Goal: Find specific page/section: Find specific page/section

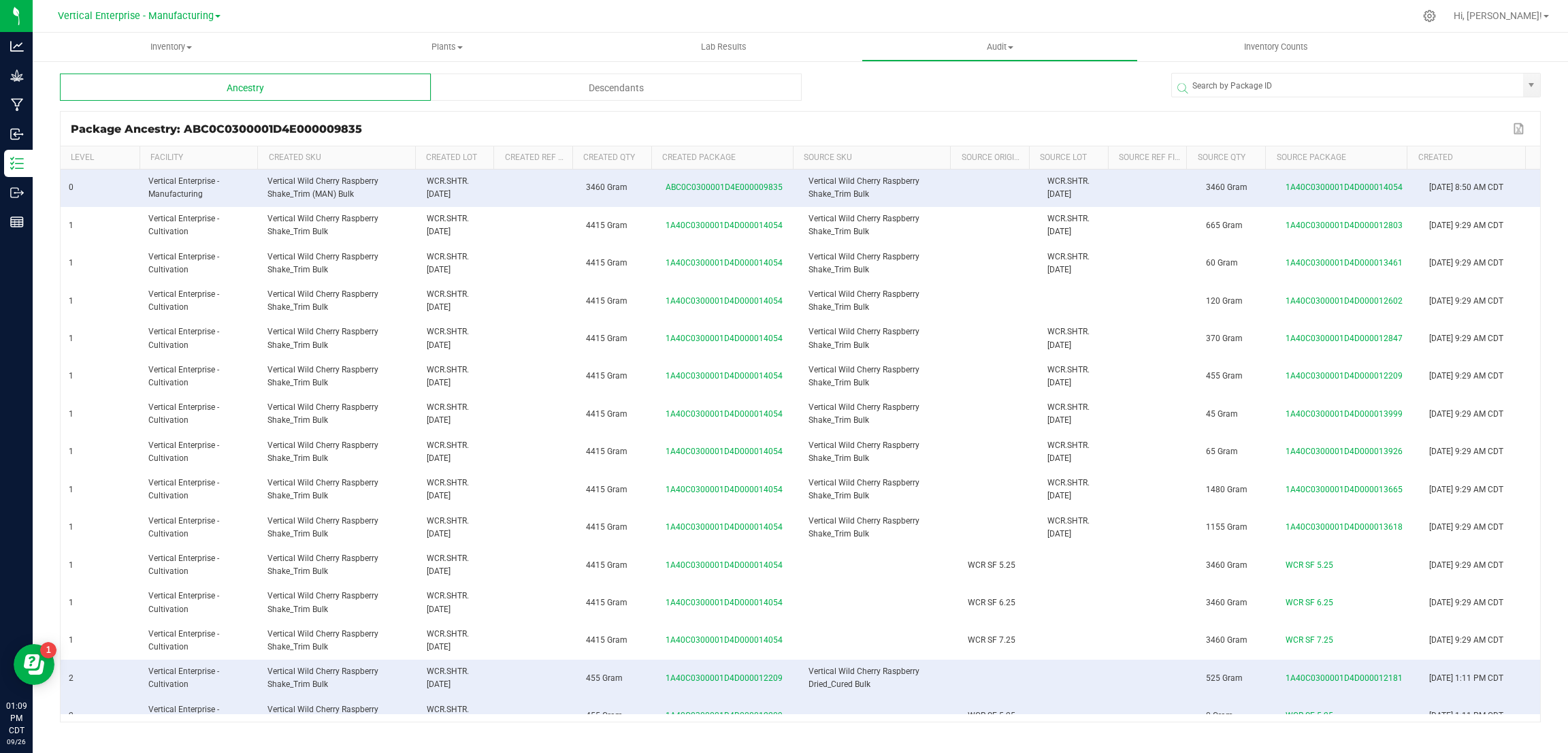
scroll to position [102, 0]
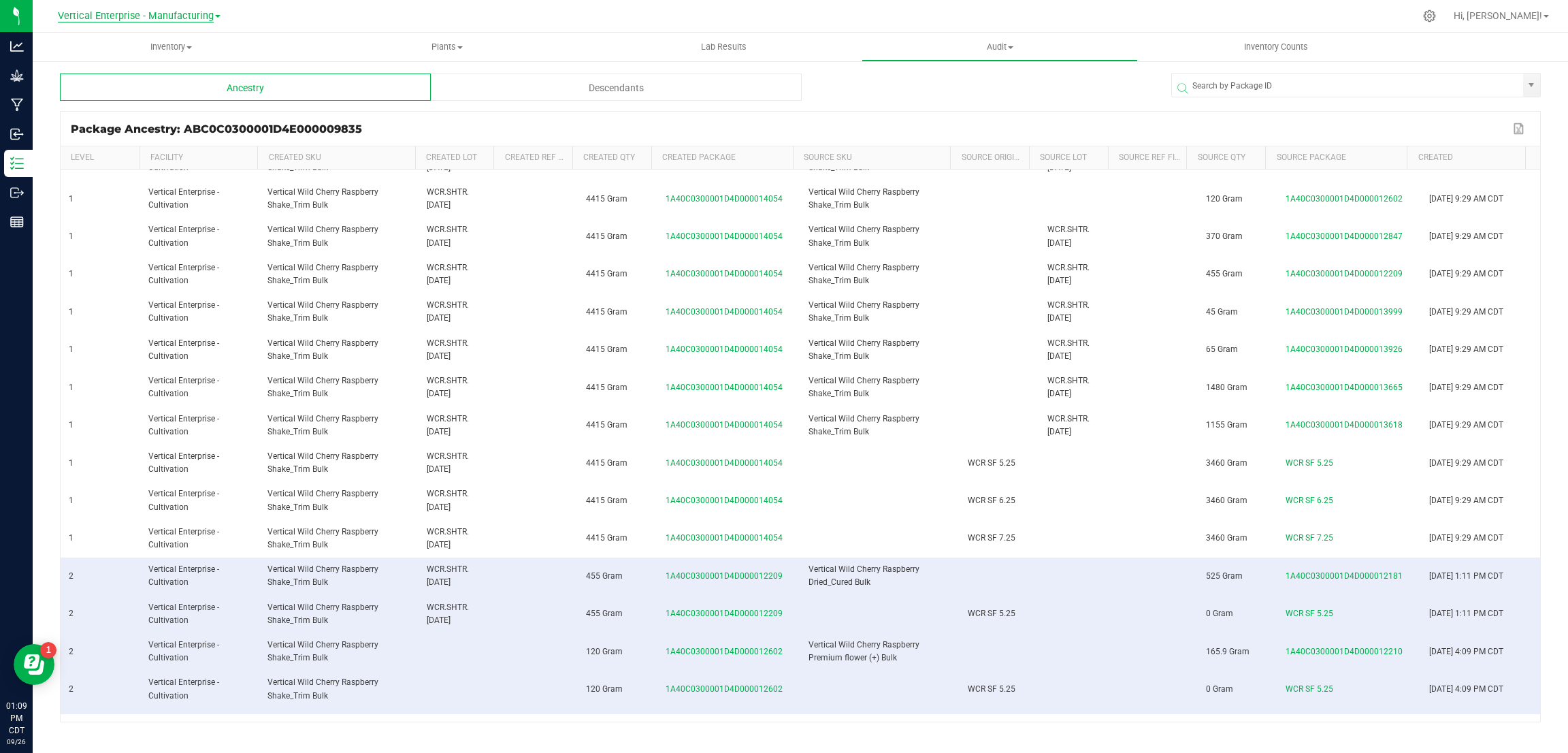
click at [153, 16] on span "Vertical Enterprise - Manufacturing" at bounding box center [135, 16] width 156 height 13
click at [160, 54] on link "Vertical Enterprise - Cultivation" at bounding box center [138, 47] width 198 height 19
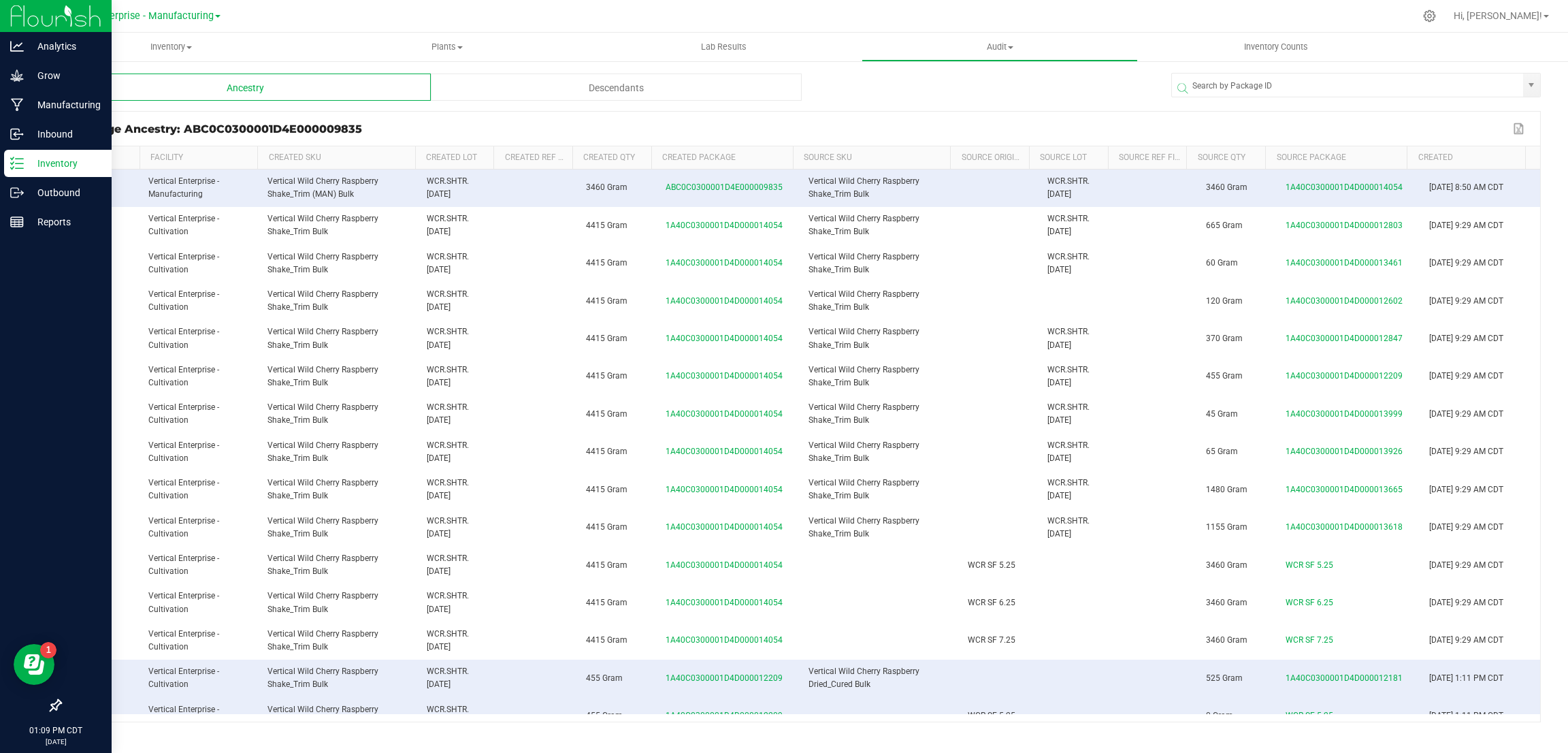
click at [50, 161] on p "Inventory" at bounding box center [64, 164] width 81 height 16
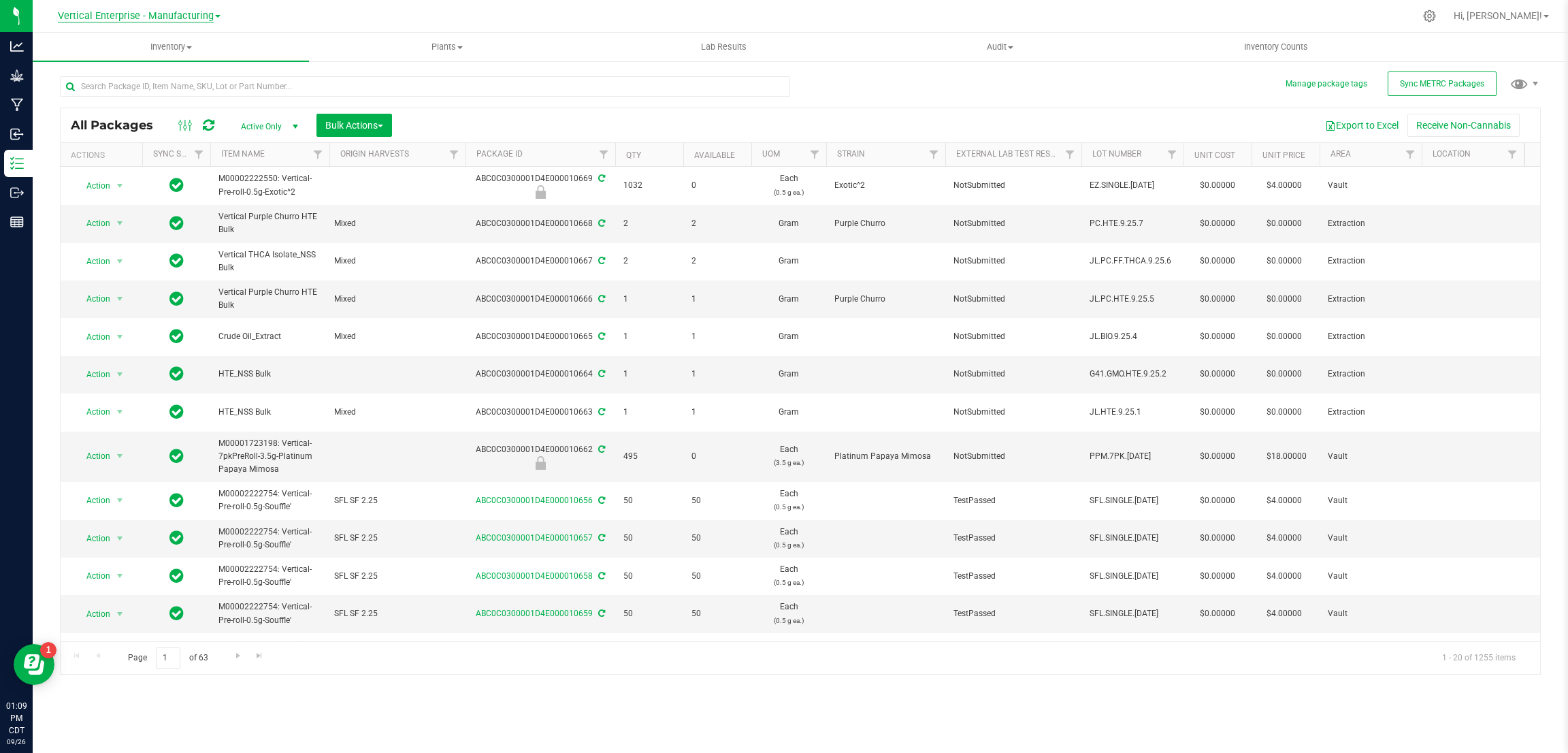
click at [192, 20] on span "Vertical Enterprise - Manufacturing" at bounding box center [135, 16] width 156 height 13
click at [191, 49] on link "Vertical Enterprise - Cultivation" at bounding box center [138, 47] width 198 height 19
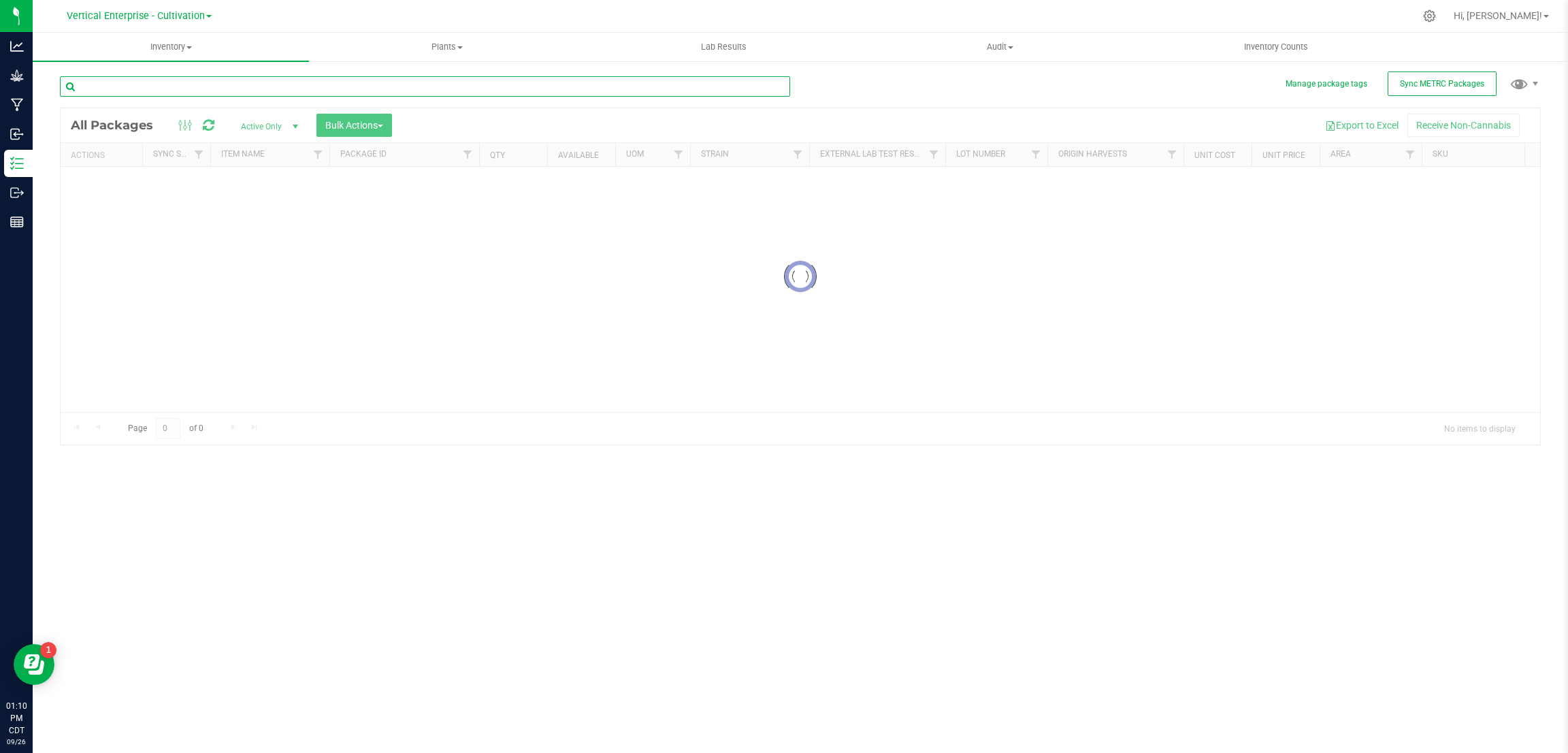
click at [190, 90] on input "text" at bounding box center [425, 87] width 730 height 21
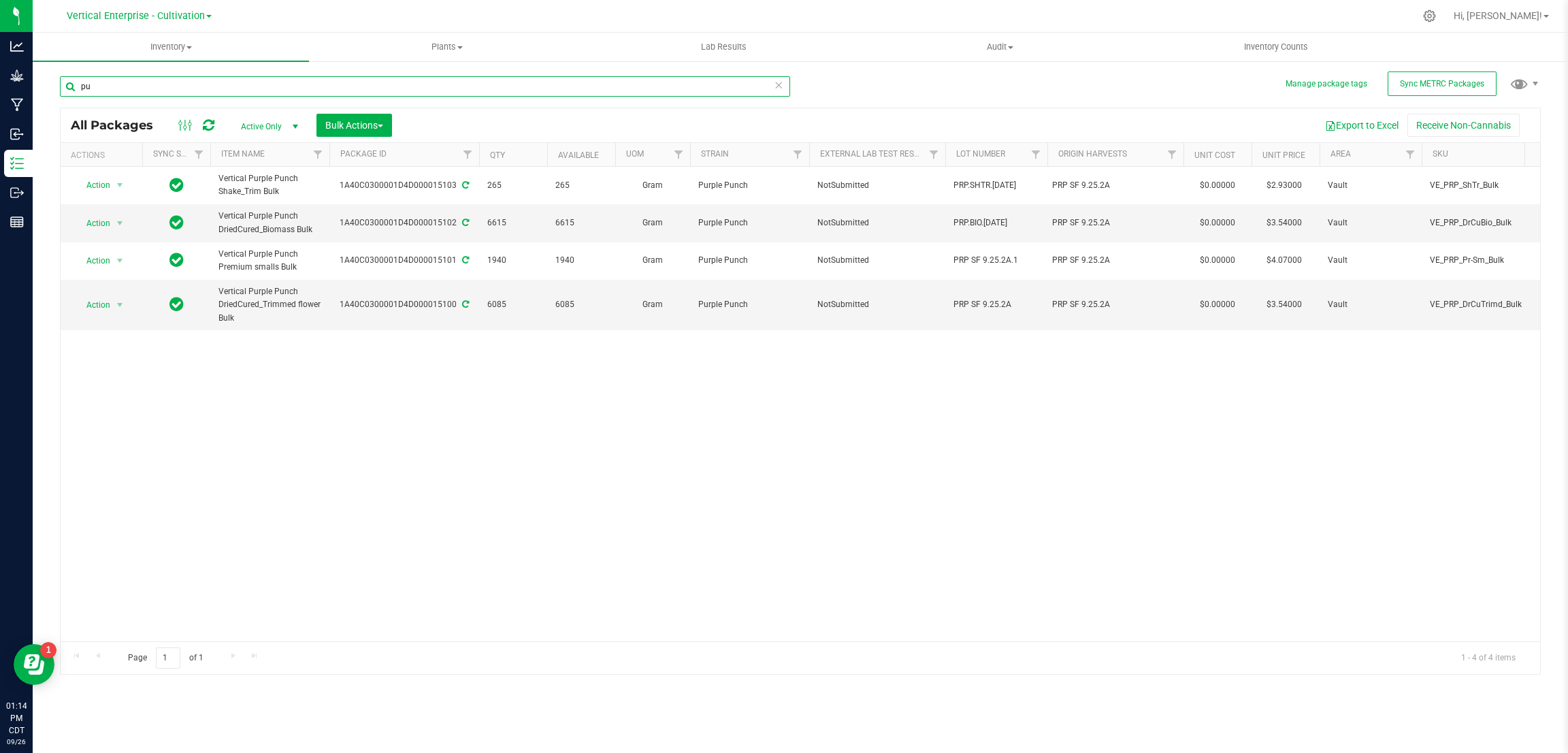
type input "p"
